Goal: Information Seeking & Learning: Learn about a topic

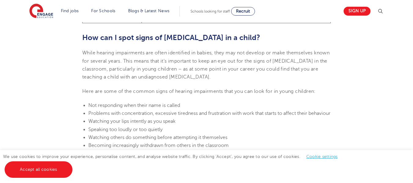
scroll to position [376, 0]
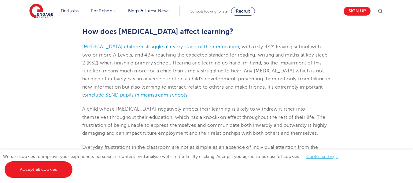
scroll to position [774, 0]
